Goal: Task Accomplishment & Management: Use online tool/utility

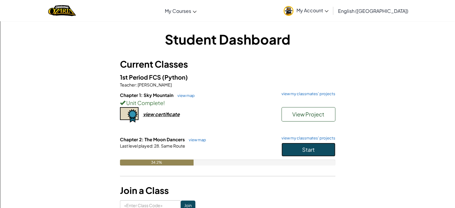
click at [313, 149] on span "Start" at bounding box center [308, 149] width 13 height 7
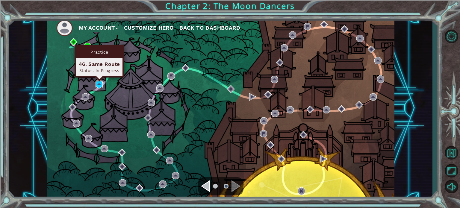
click at [97, 83] on img at bounding box center [99, 84] width 7 height 7
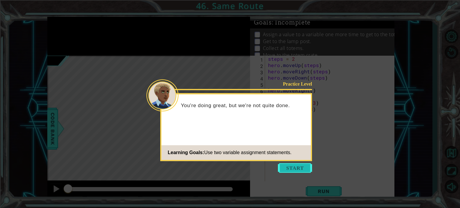
click at [292, 172] on button "Start" at bounding box center [295, 168] width 34 height 10
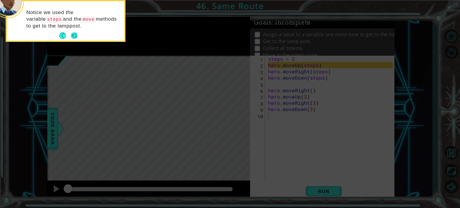
click at [76, 32] on button "Next" at bounding box center [74, 35] width 7 height 7
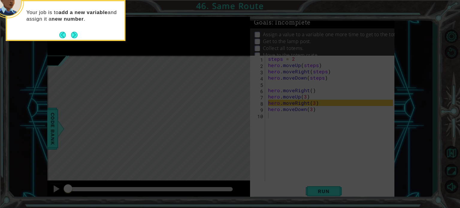
click at [76, 32] on button "Next" at bounding box center [74, 34] width 7 height 7
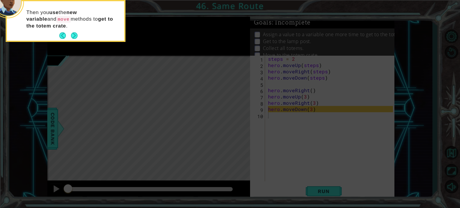
click at [76, 32] on button "Next" at bounding box center [74, 35] width 7 height 7
